Goal: Navigation & Orientation: Find specific page/section

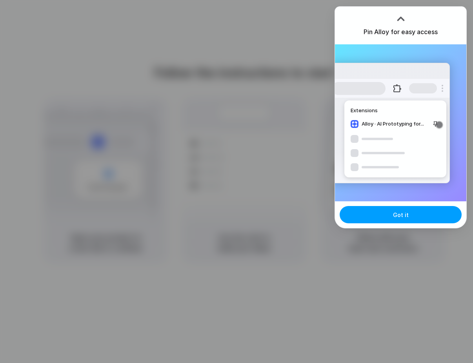
click at [384, 218] on button "Got it" at bounding box center [401, 214] width 122 height 17
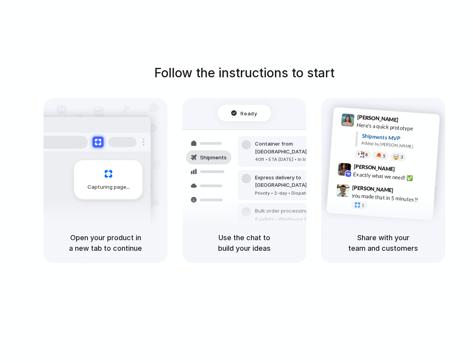
click at [308, 270] on div "Follow the instructions to start Capturing page Open your product in a new tab …" at bounding box center [244, 189] width 489 height 379
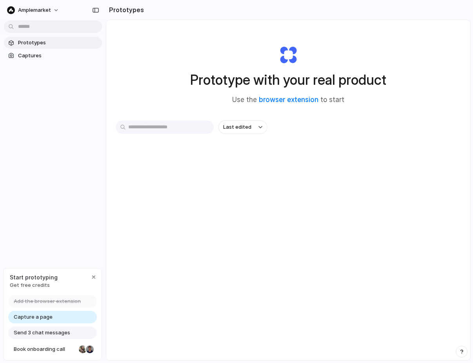
click at [53, 47] on link "Prototypes" at bounding box center [53, 43] width 98 height 12
click at [53, 50] on link "Captures" at bounding box center [53, 56] width 98 height 12
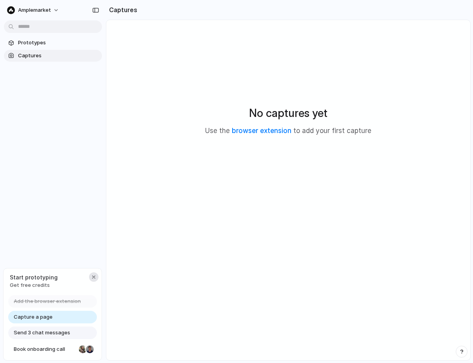
click at [93, 273] on button "button" at bounding box center [93, 276] width 9 height 9
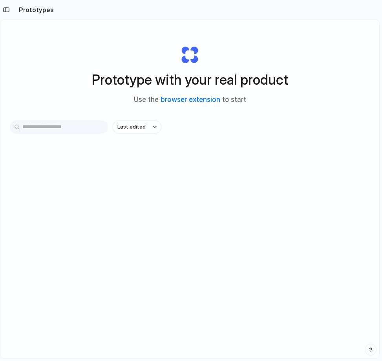
click at [73, 123] on input "text" at bounding box center [59, 126] width 98 height 13
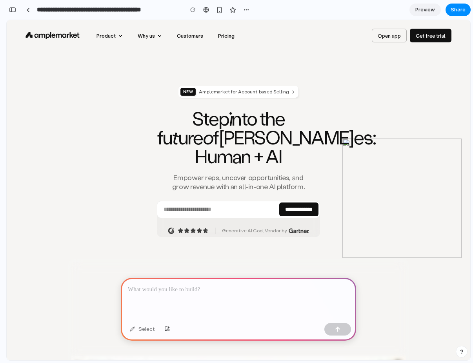
click at [162, 299] on div at bounding box center [238, 299] width 235 height 42
click at [13, 12] on div "button" at bounding box center [12, 9] width 7 height 5
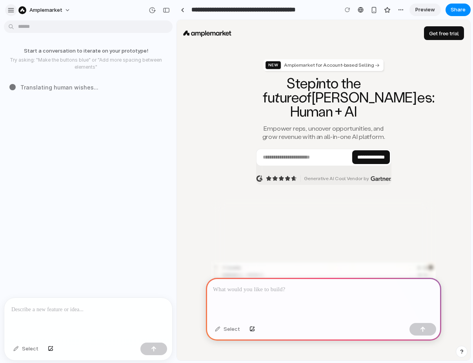
click at [11, 11] on div "button" at bounding box center [10, 10] width 7 height 7
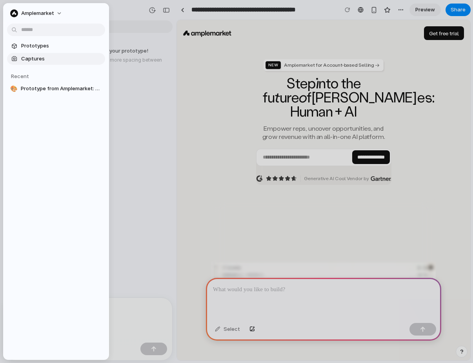
click at [33, 63] on link "Captures" at bounding box center [56, 59] width 98 height 12
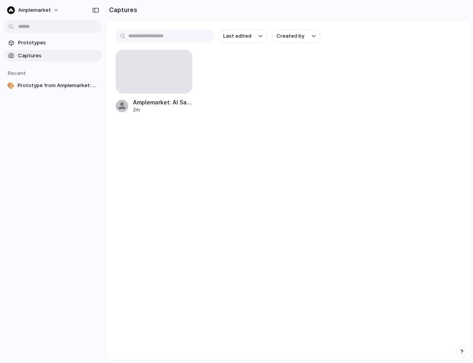
click at [169, 158] on main "Last edited Created by Amplemarket: AI Sales Copilot 2m" at bounding box center [288, 190] width 365 height 341
click at [50, 5] on button "Amplemarket" at bounding box center [33, 10] width 59 height 13
click at [58, 183] on div "Settings Invite members Change theme Sign out" at bounding box center [236, 181] width 473 height 363
click at [177, 175] on main "Last edited Created by Amplemarket: AI Sales Copilot 2m" at bounding box center [288, 190] width 365 height 341
click at [81, 154] on div "Prototypes Captures Recent 🎨 Prototype from Amplemarket: AI Sales Copilot" at bounding box center [53, 97] width 106 height 194
